Goal: Task Accomplishment & Management: Use online tool/utility

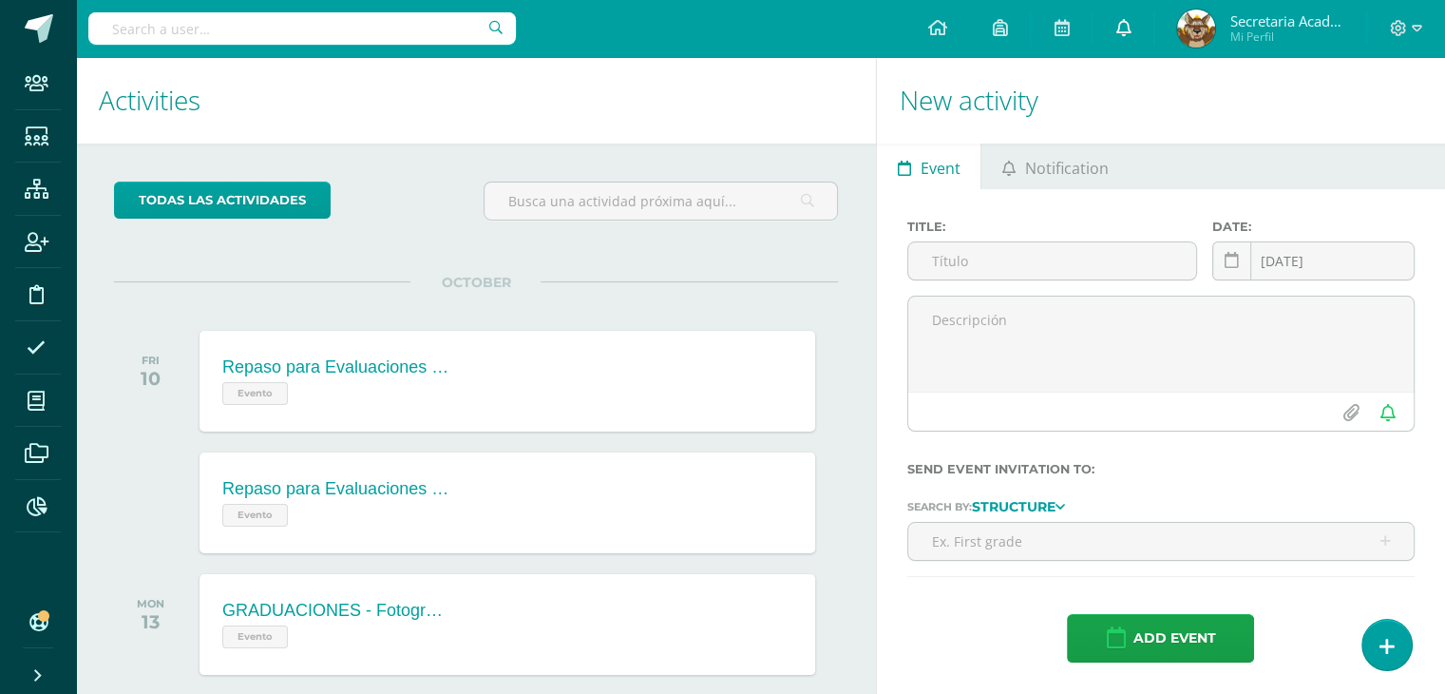
click at [1120, 28] on icon at bounding box center [1123, 27] width 15 height 17
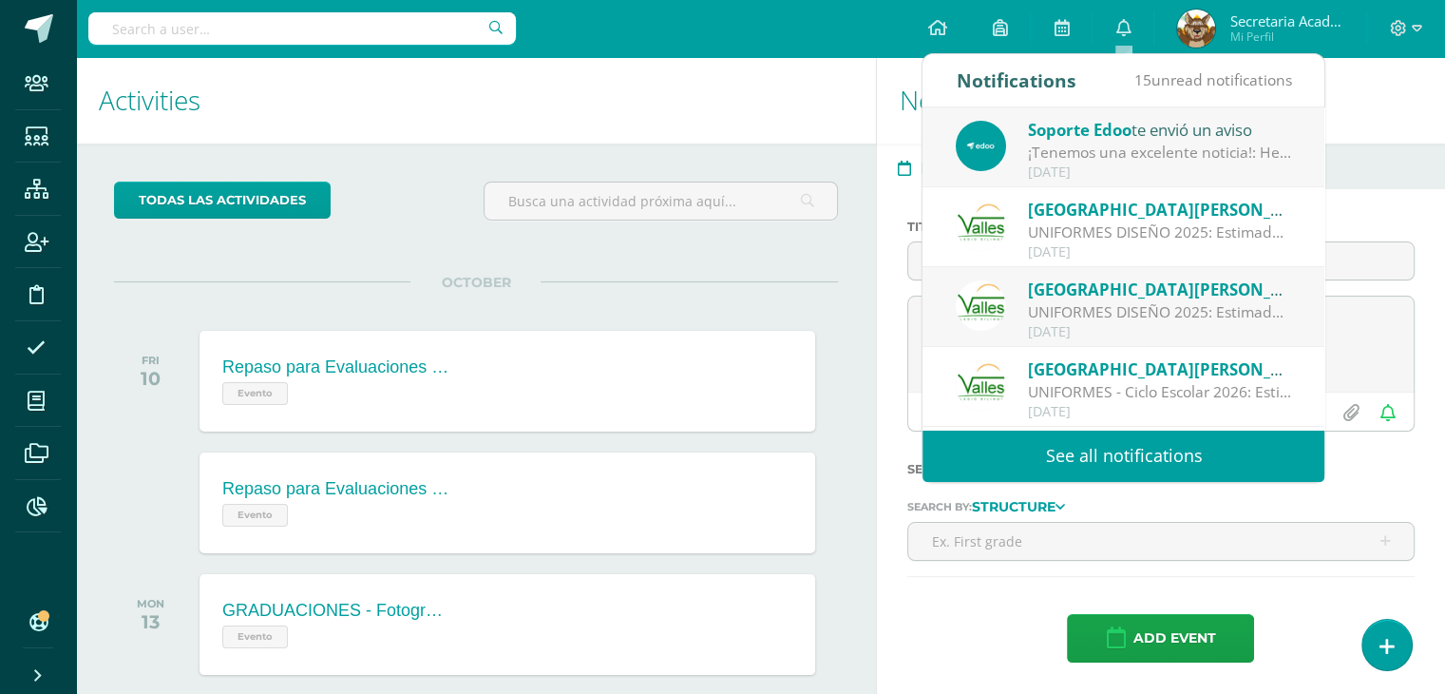
click at [1009, 454] on link "See all notifications" at bounding box center [1124, 456] width 402 height 52
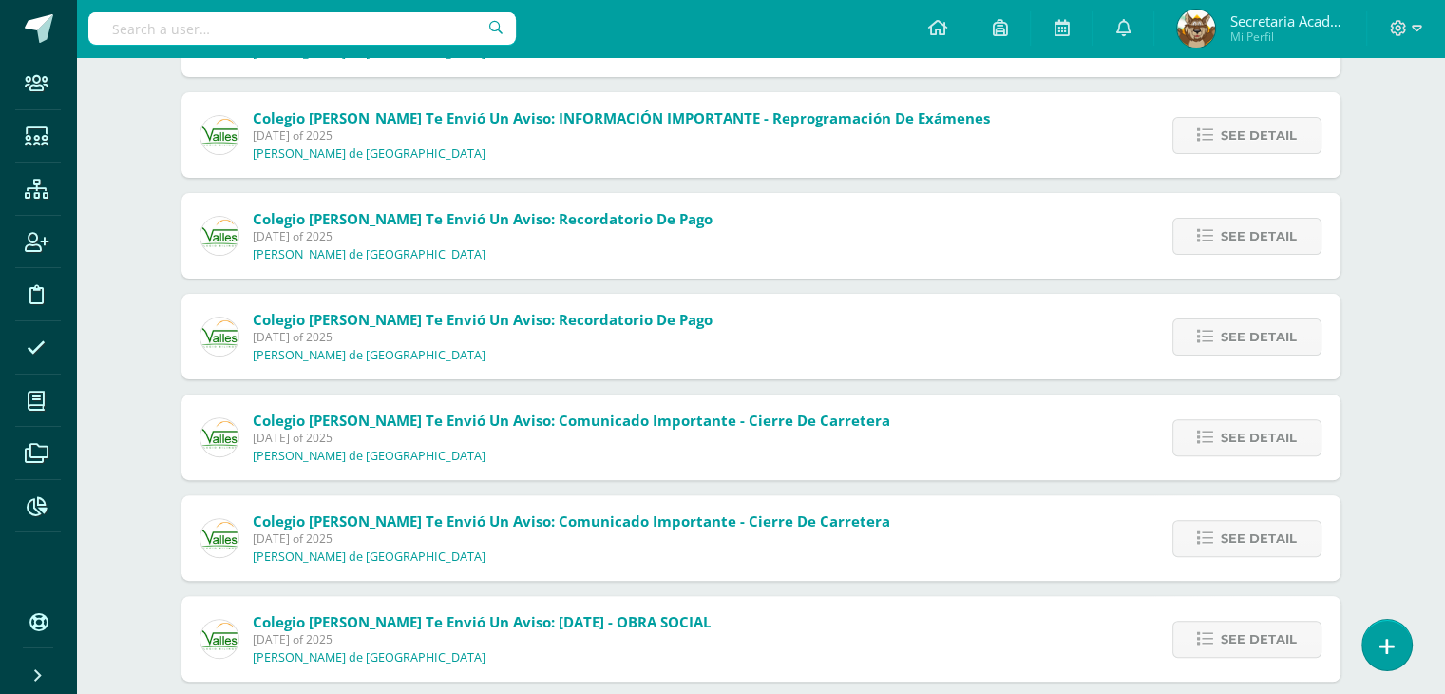
scroll to position [28, 0]
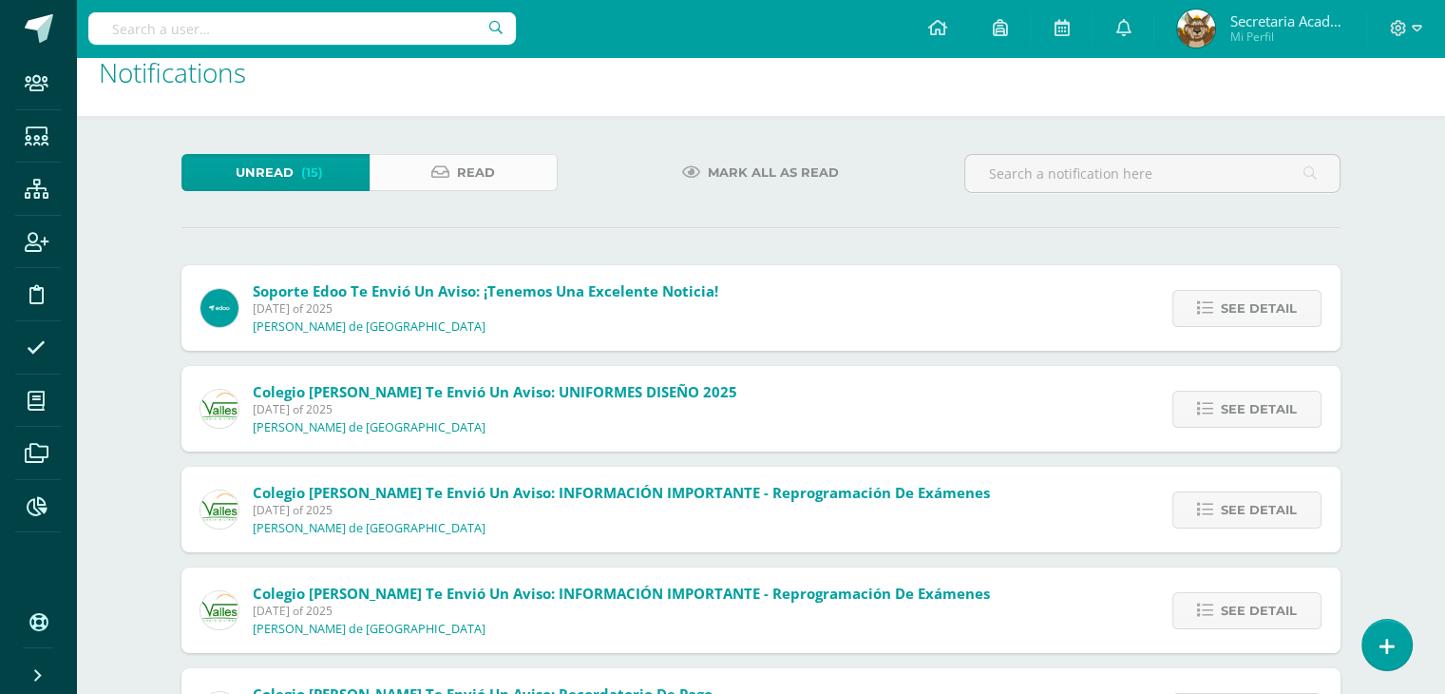
click at [468, 175] on span "Read" at bounding box center [476, 172] width 38 height 35
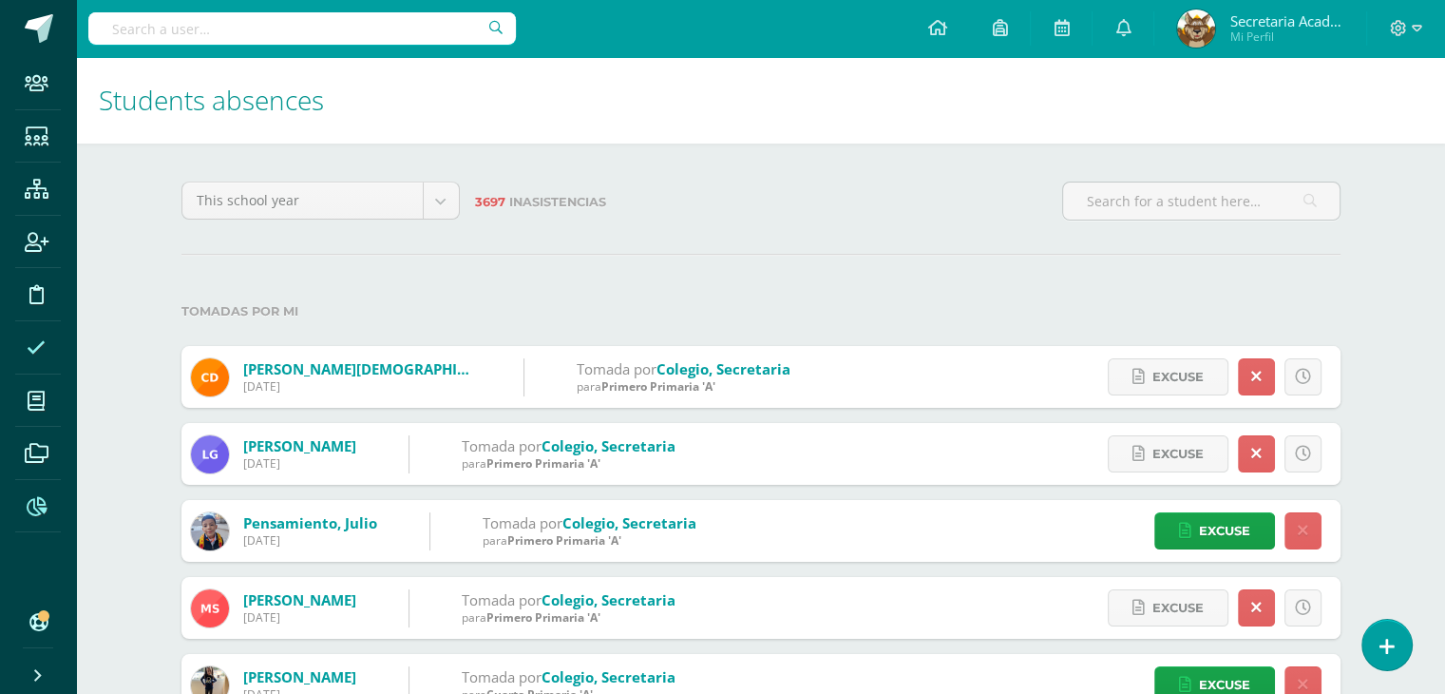
click at [38, 508] on icon at bounding box center [37, 506] width 20 height 19
click at [30, 505] on icon at bounding box center [37, 506] width 20 height 19
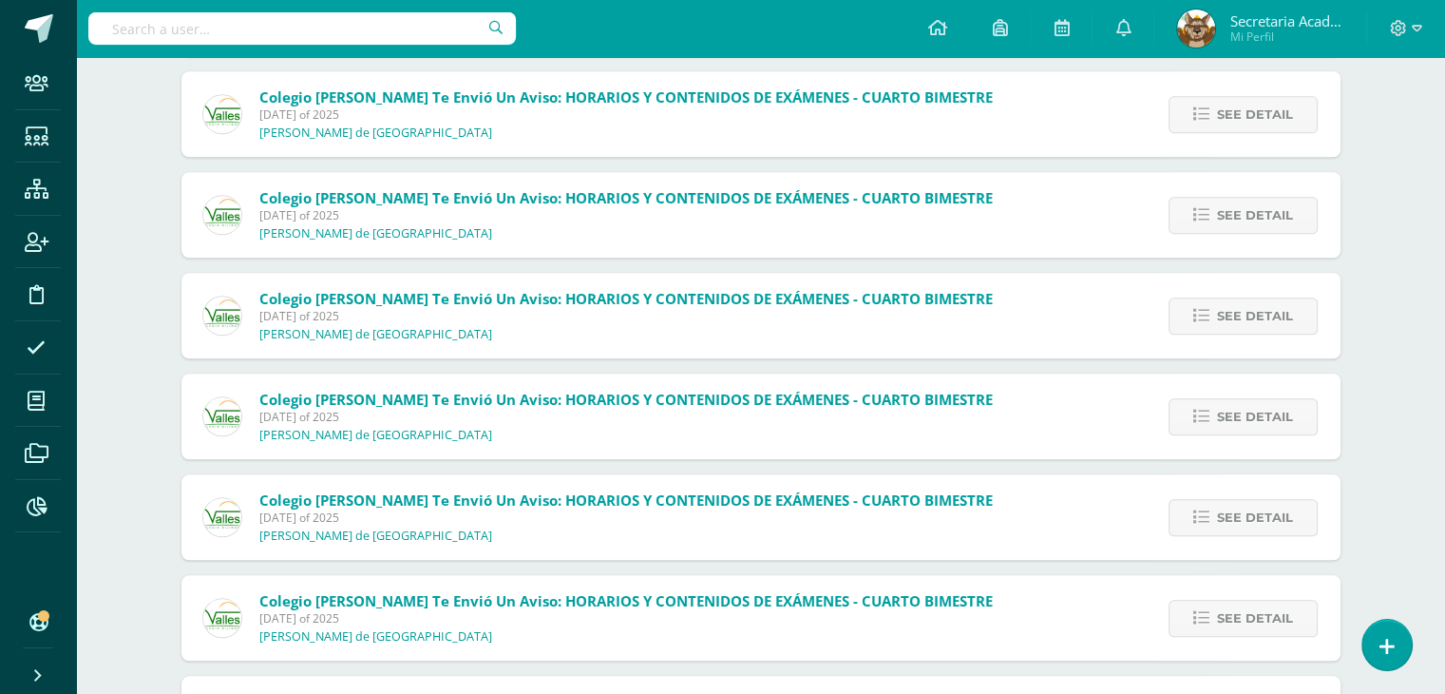
scroll to position [1386, 0]
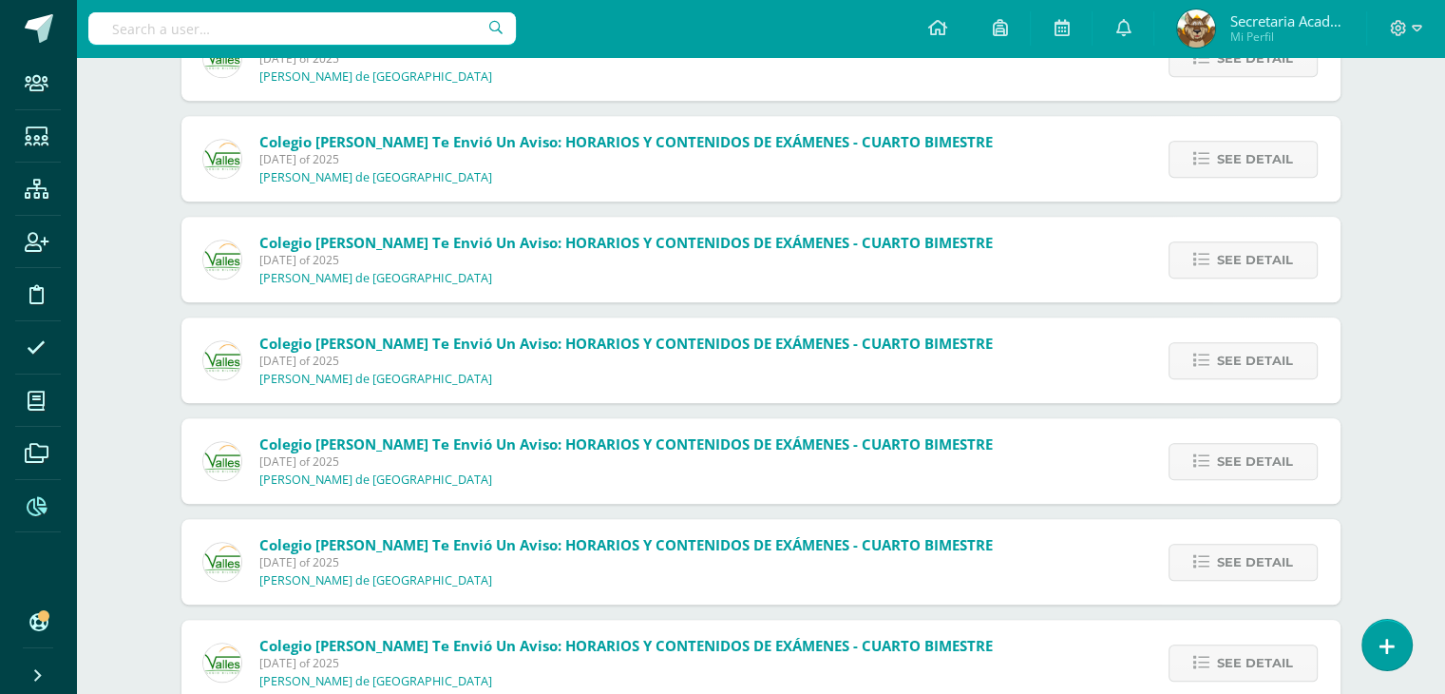
click at [33, 507] on icon at bounding box center [37, 506] width 20 height 19
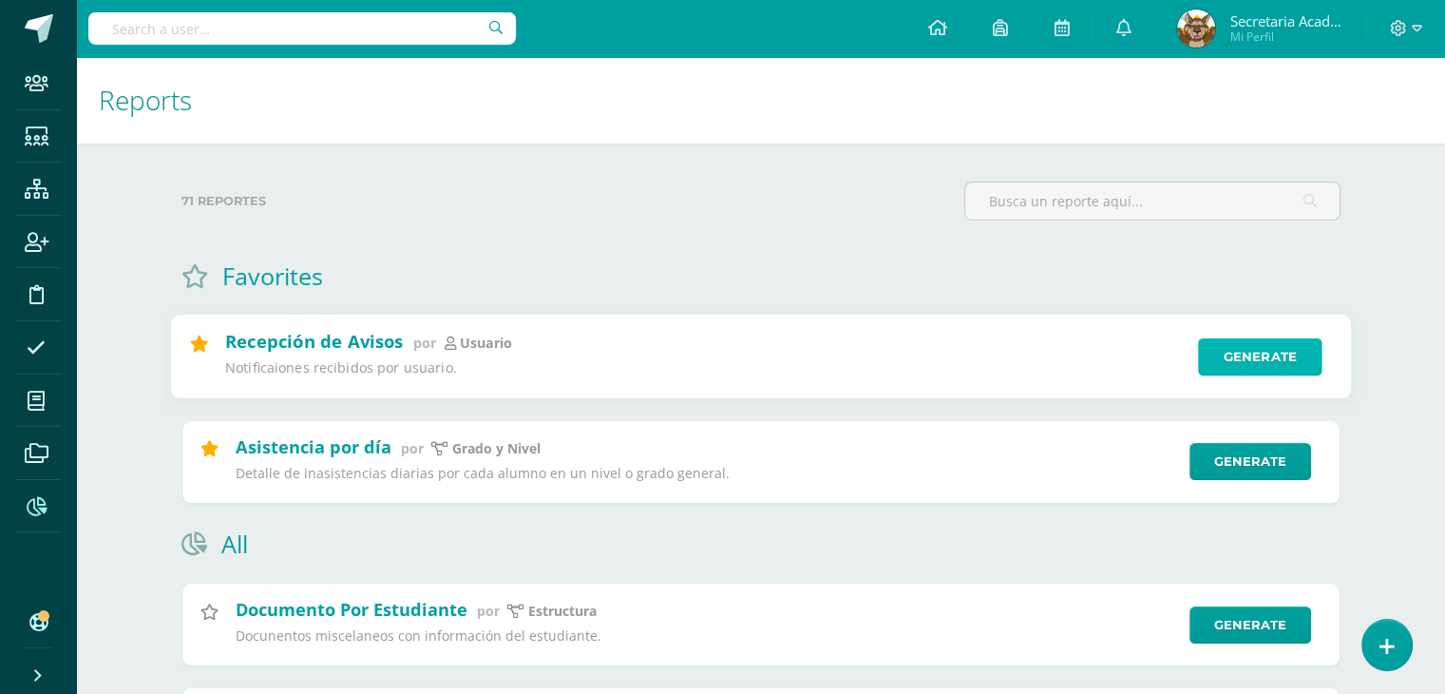
click at [1277, 368] on link "Generate" at bounding box center [1260, 357] width 124 height 38
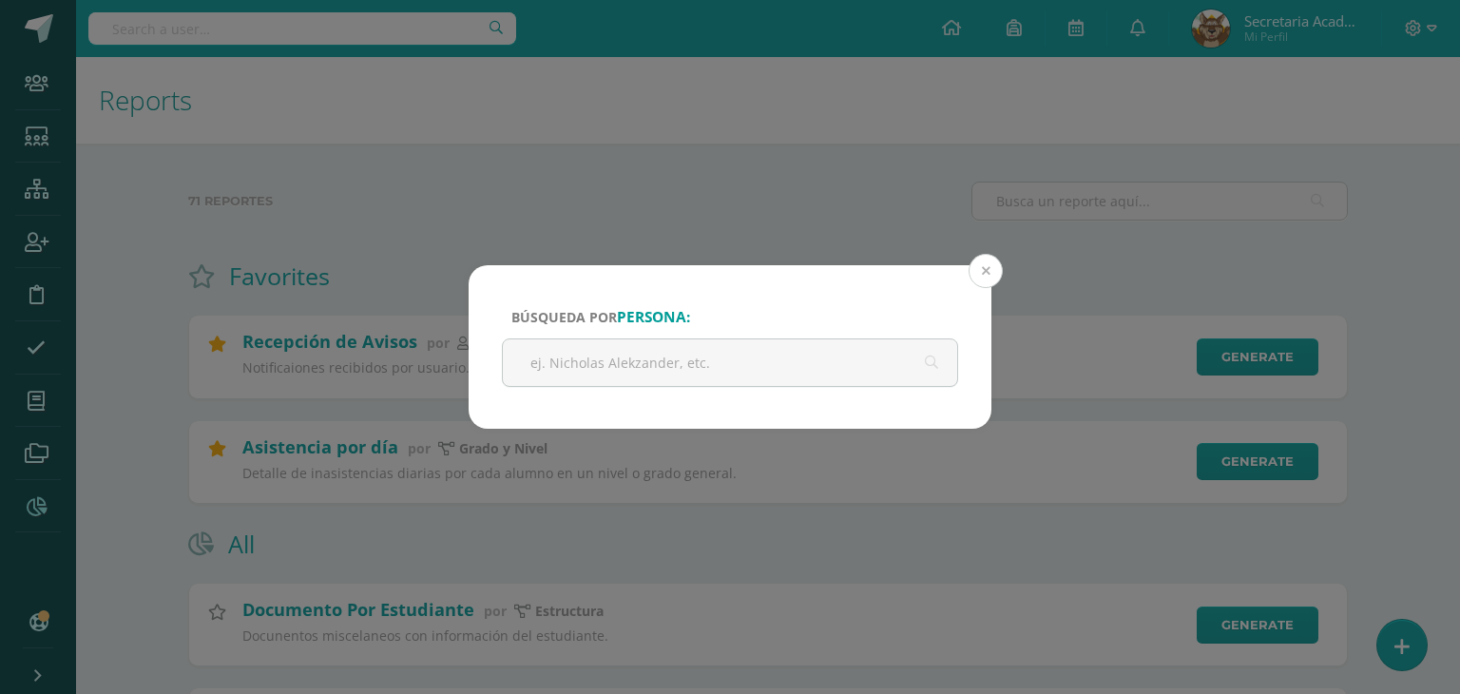
click at [987, 271] on button at bounding box center [985, 271] width 34 height 34
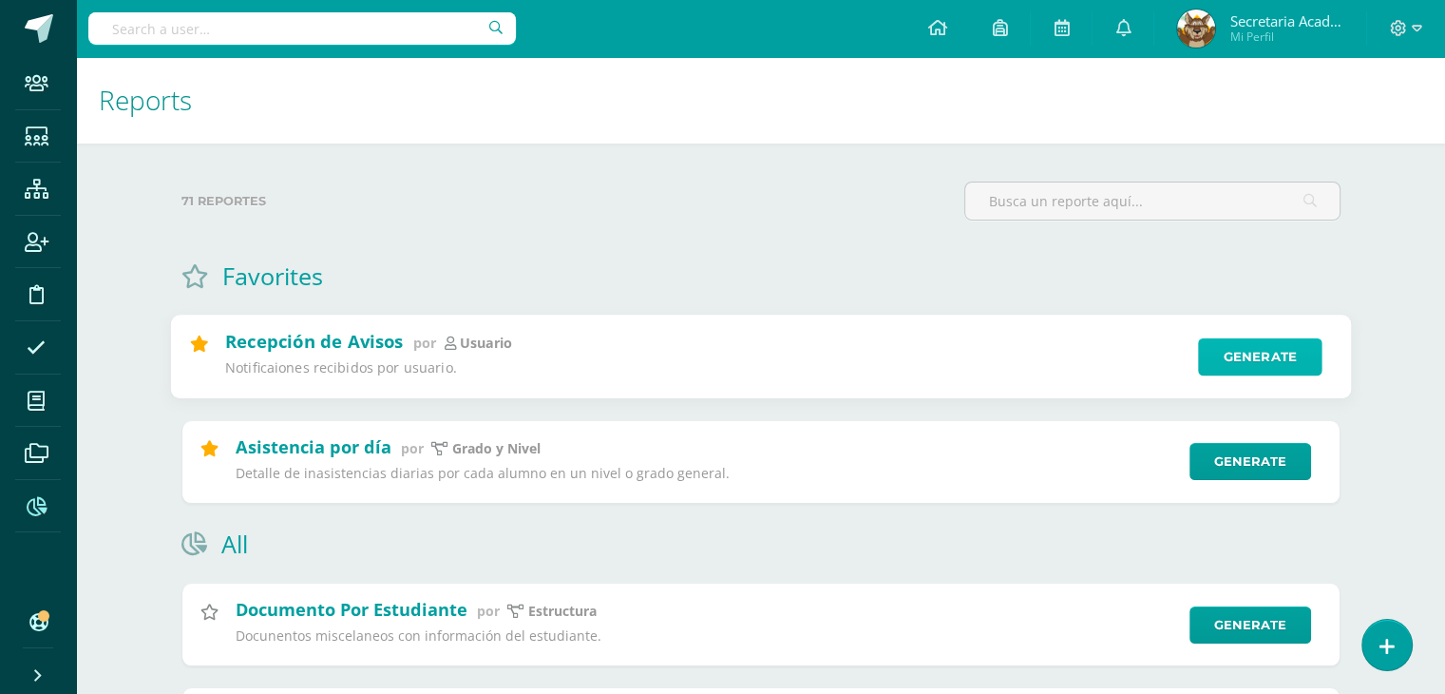
click at [1273, 339] on link "Generate" at bounding box center [1260, 357] width 124 height 38
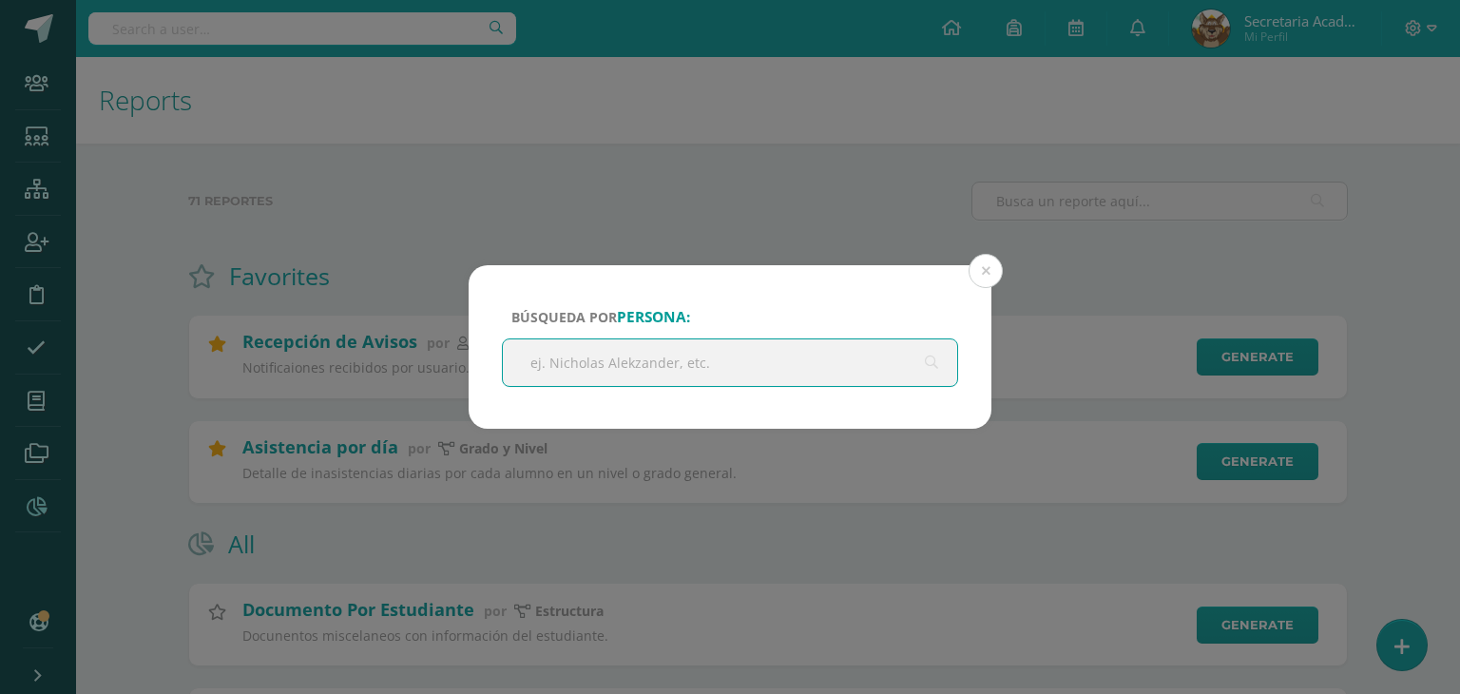
click at [863, 366] on input "text" at bounding box center [730, 362] width 454 height 47
type input "ramirez parra"
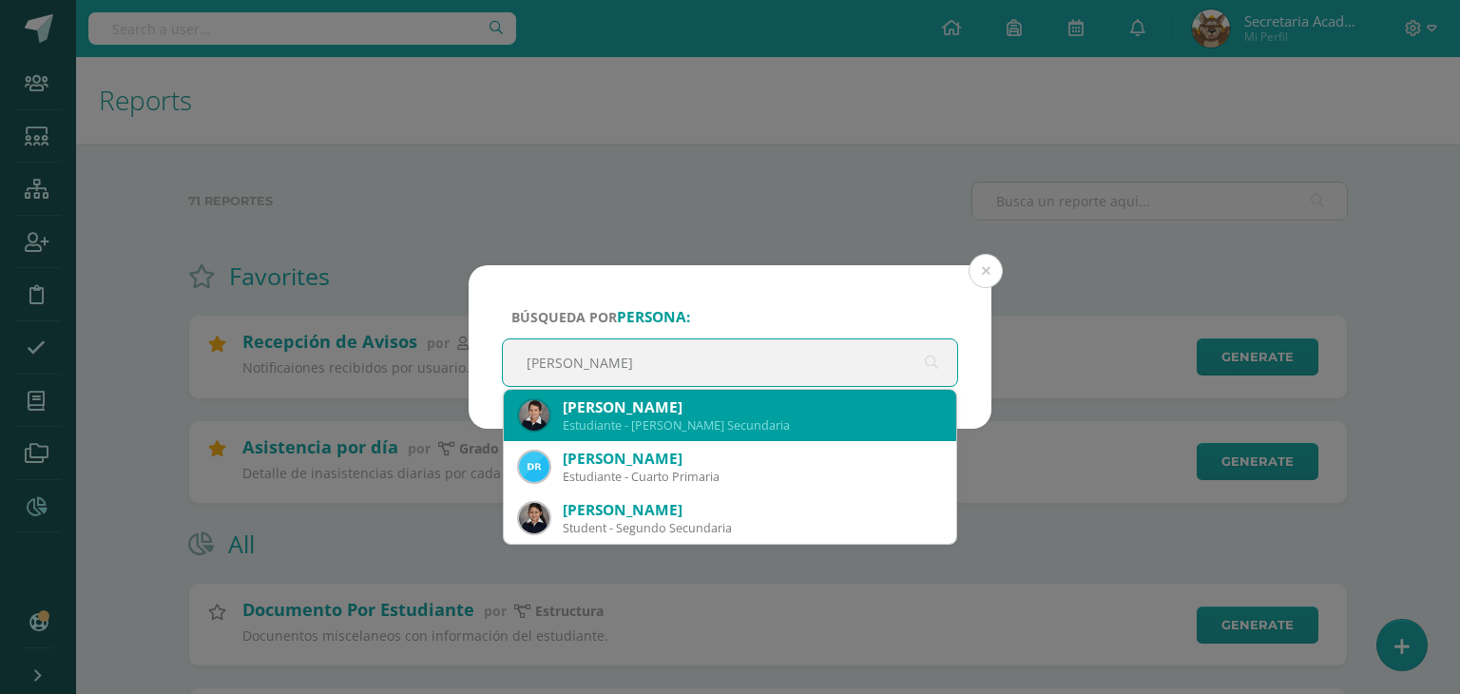
click at [764, 418] on div "Estudiante - Quinto Bachillerato Secundaria" at bounding box center [752, 425] width 378 height 16
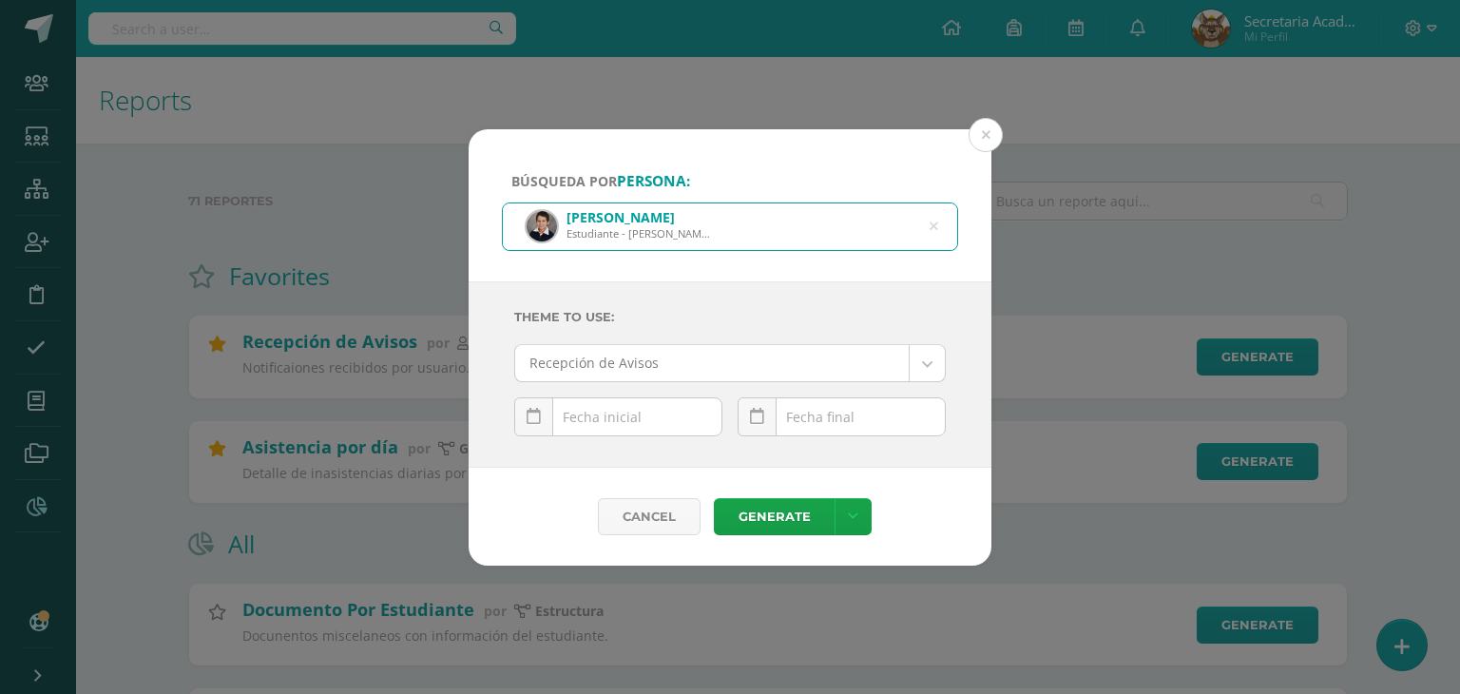
click at [631, 430] on div "October, 2025 Mo Tu We Th Fr Sa Su 29 30 1 2 3 4 5 6 7 8 9 10 11 12 13 14 15 16…" at bounding box center [618, 424] width 208 height 54
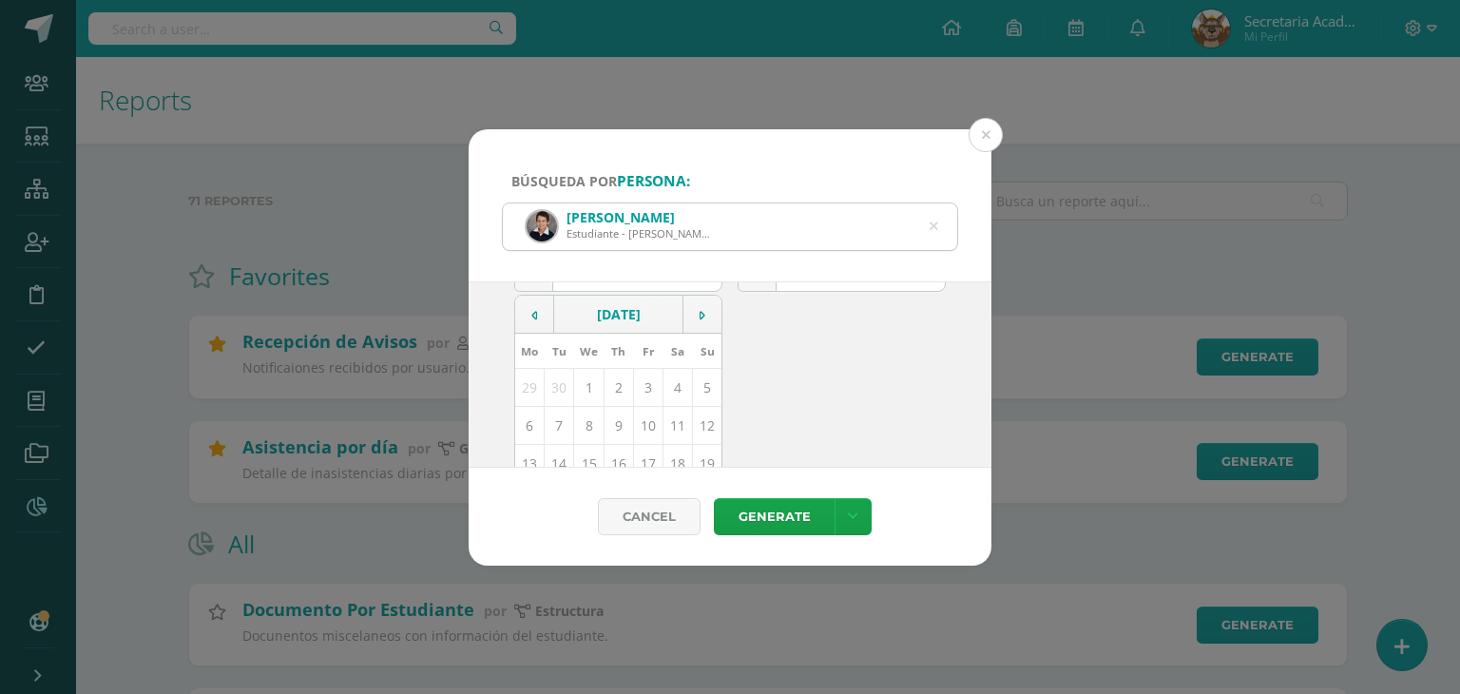
scroll to position [190, 0]
click at [620, 341] on td "2" at bounding box center [617, 341] width 29 height 38
type input "2025-10-02"
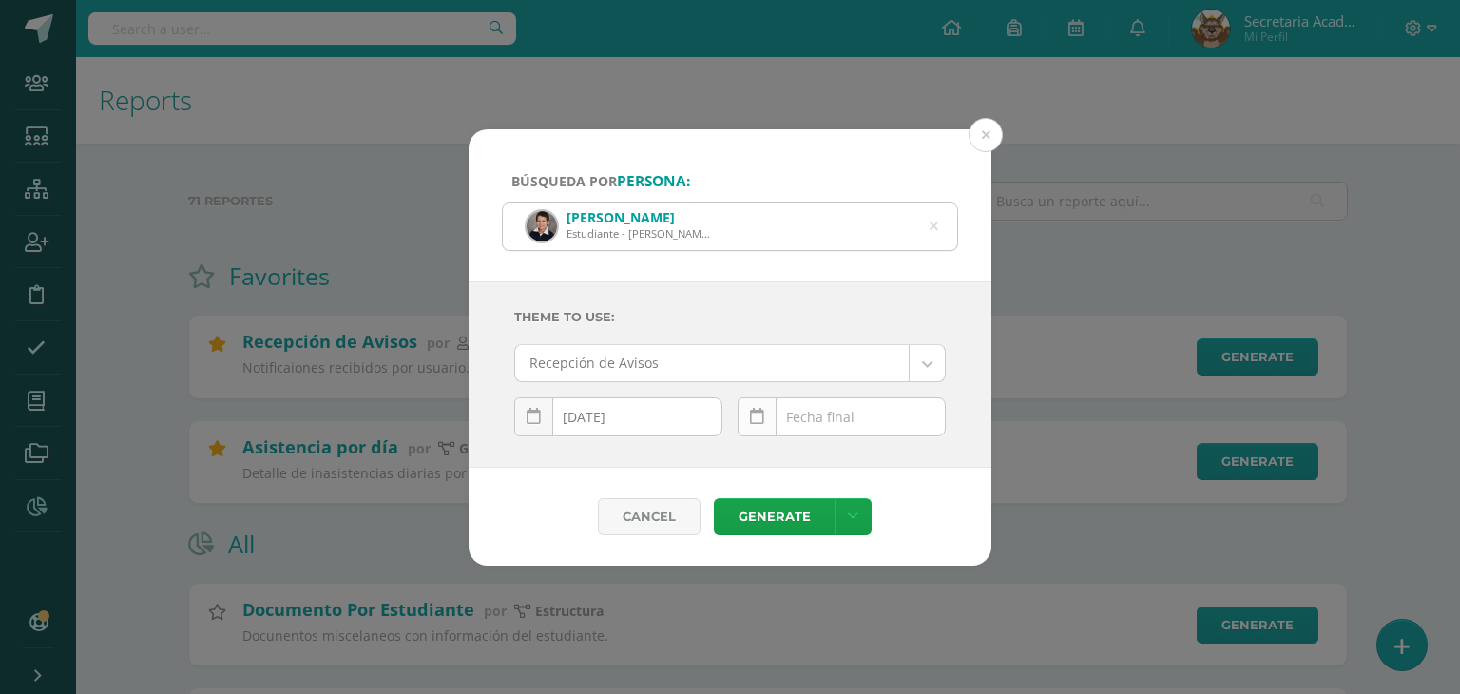
scroll to position [0, 0]
click at [825, 409] on div "October, 2025 Mo Tu We Th Fr Sa Su 29 30 1 2 3 4 5 6 7 8 9 10 11 12 13 14 15 16…" at bounding box center [841, 424] width 208 height 54
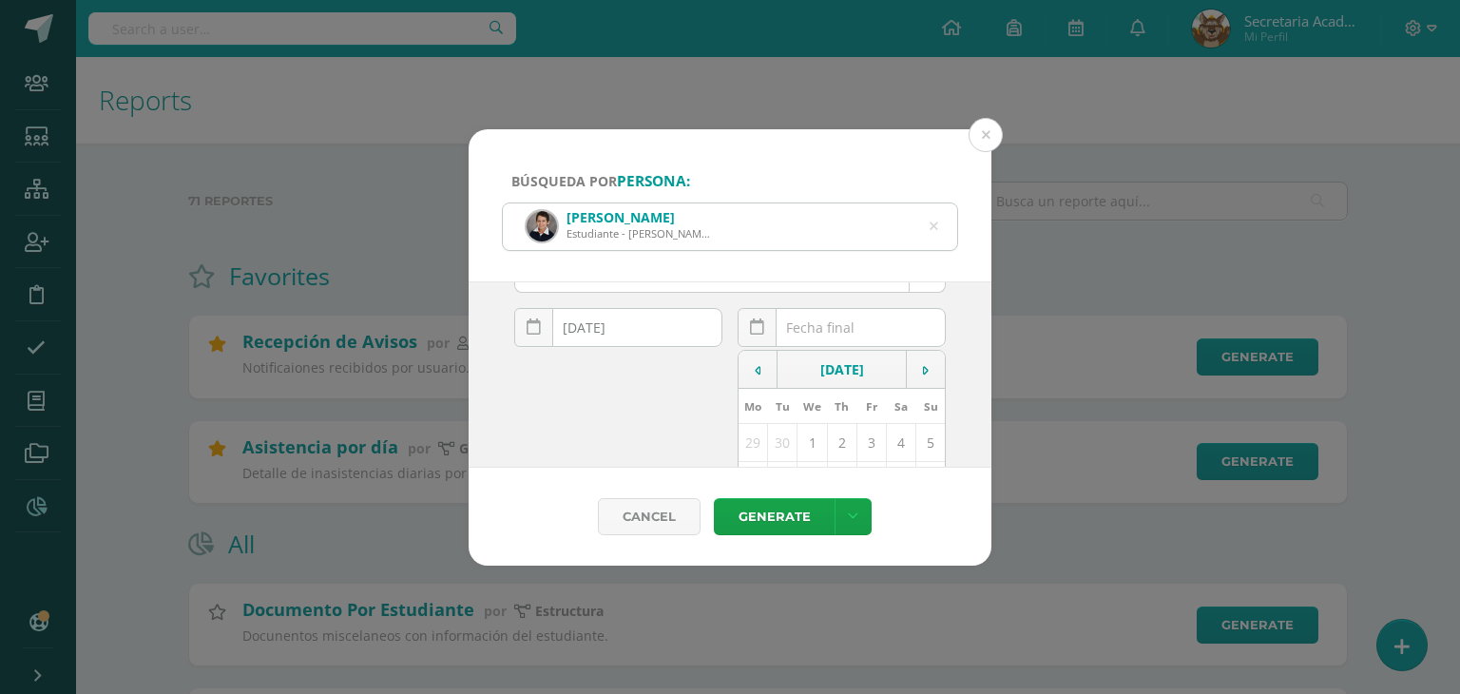
scroll to position [190, 0]
click at [861, 384] on td "10" at bounding box center [870, 379] width 29 height 38
type input "[DATE]"
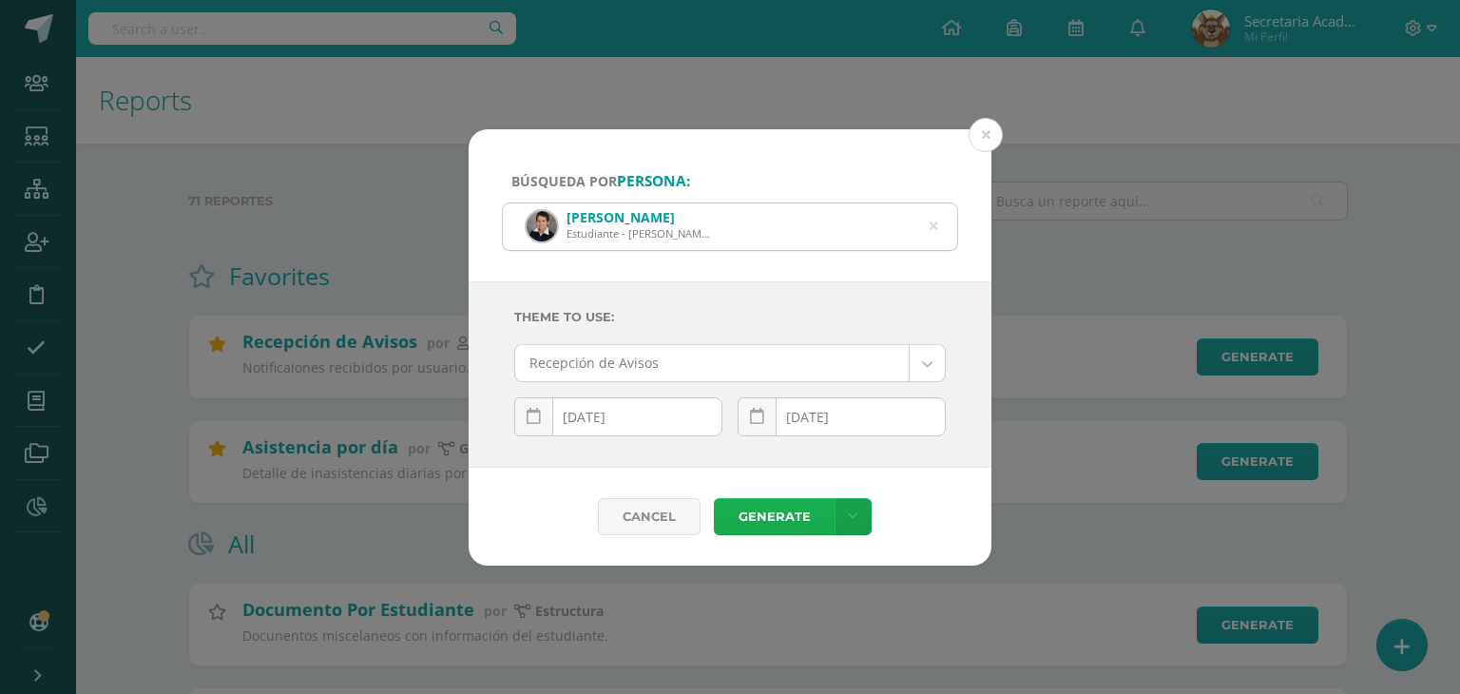
scroll to position [0, 0]
click at [756, 514] on link "Generate" at bounding box center [774, 516] width 121 height 37
